Goal: Navigation & Orientation: Find specific page/section

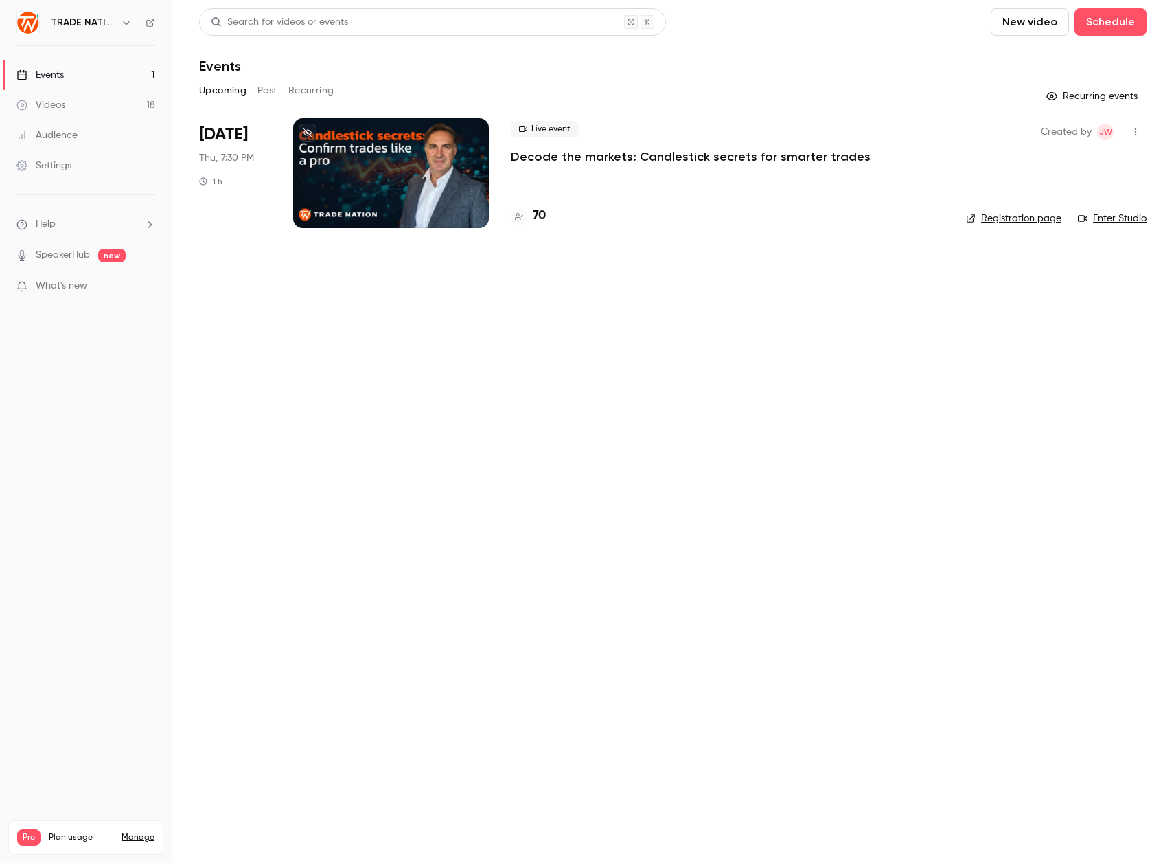
click at [424, 156] on div at bounding box center [391, 173] width 196 height 110
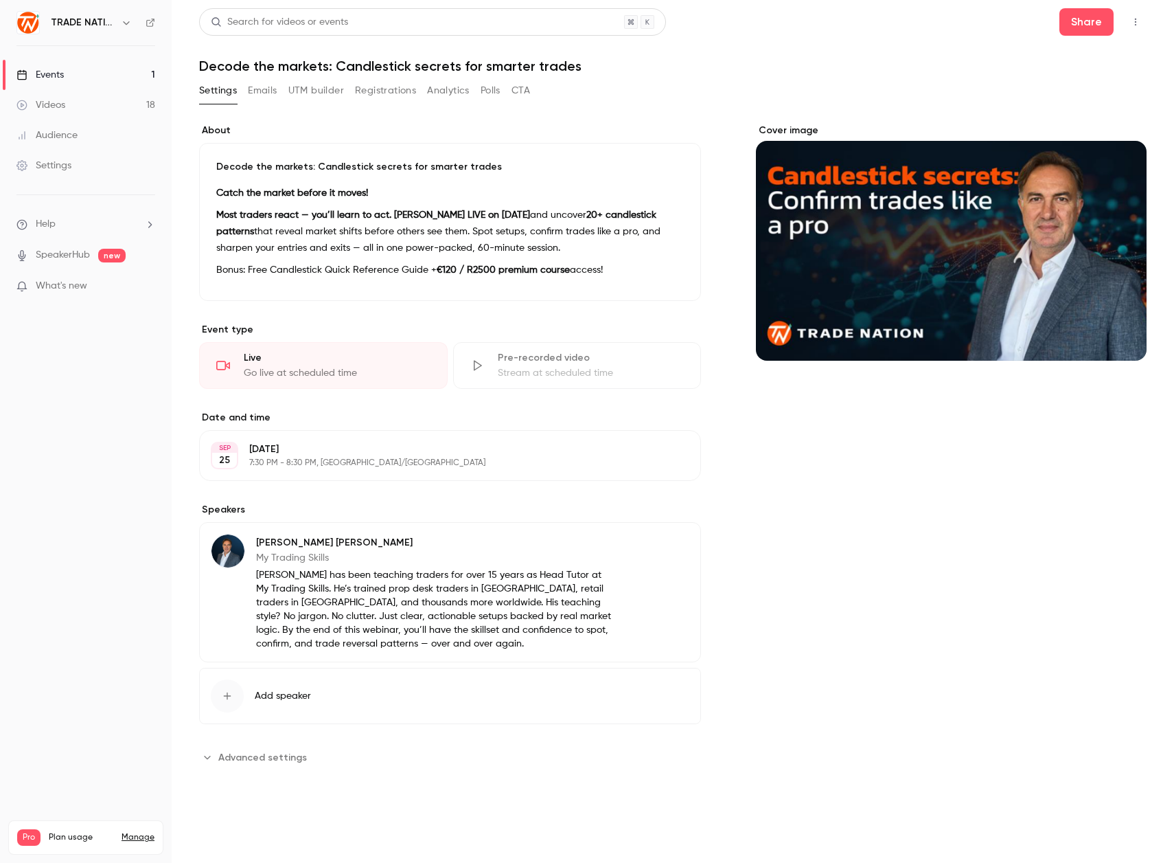
click at [387, 97] on button "Registrations" at bounding box center [385, 91] width 61 height 22
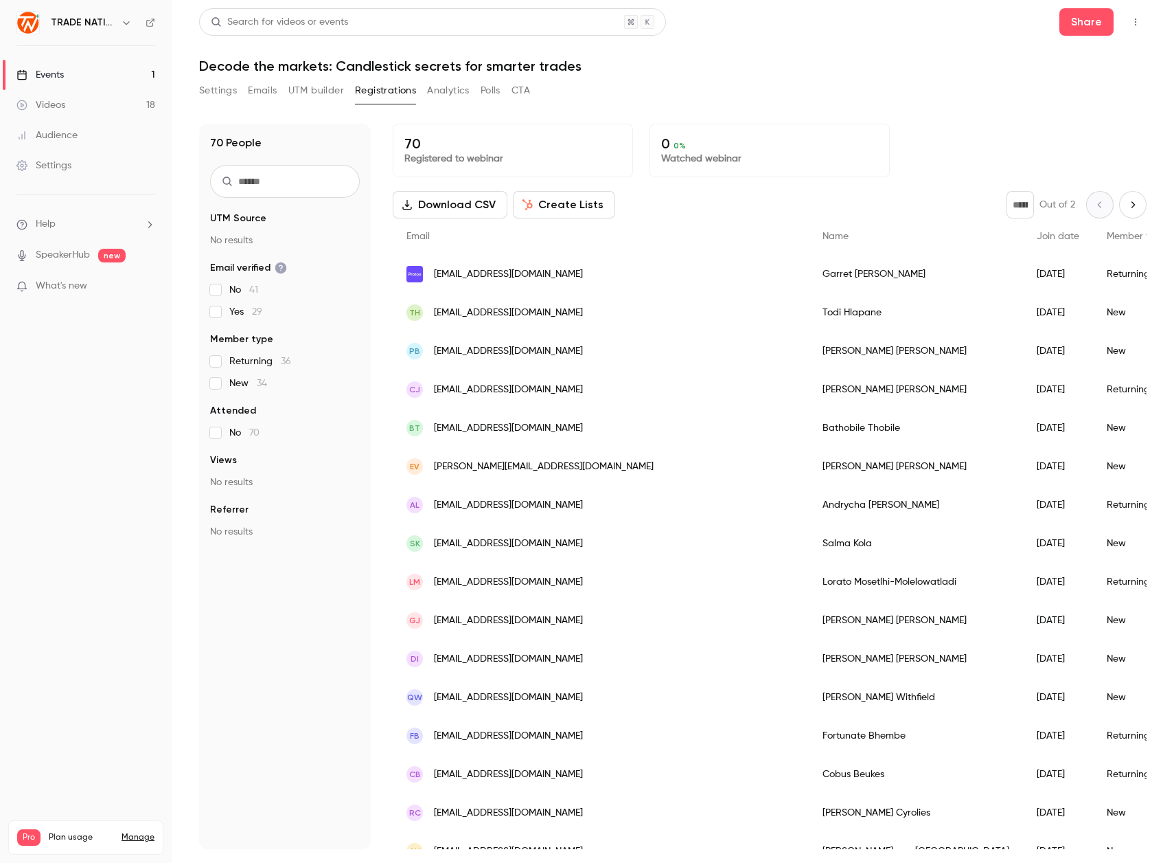
click at [60, 255] on link "SpeakerHub" at bounding box center [63, 255] width 54 height 14
click at [43, 82] on link "Events 1" at bounding box center [86, 75] width 172 height 30
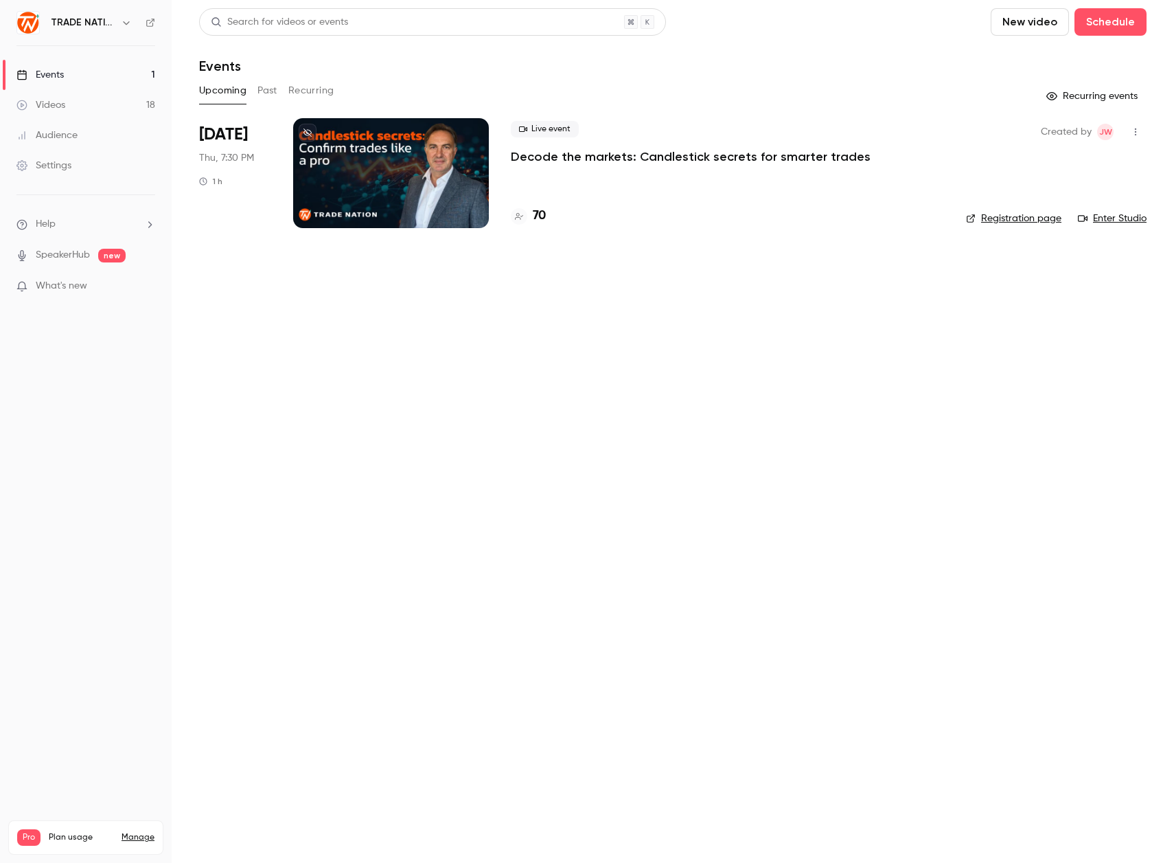
click at [86, 284] on span "What's new" at bounding box center [62, 286] width 52 height 14
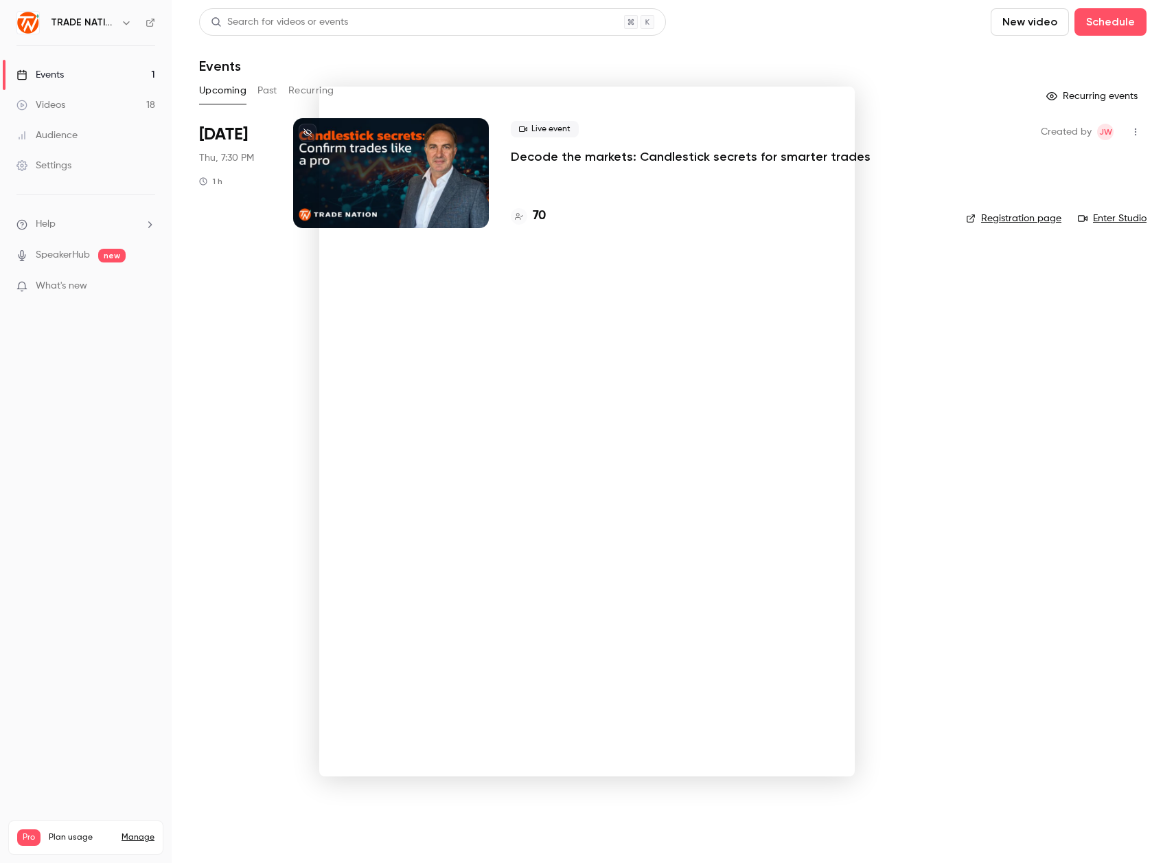
click at [662, 54] on div at bounding box center [587, 431] width 1174 height 863
